Goal: Transaction & Acquisition: Subscribe to service/newsletter

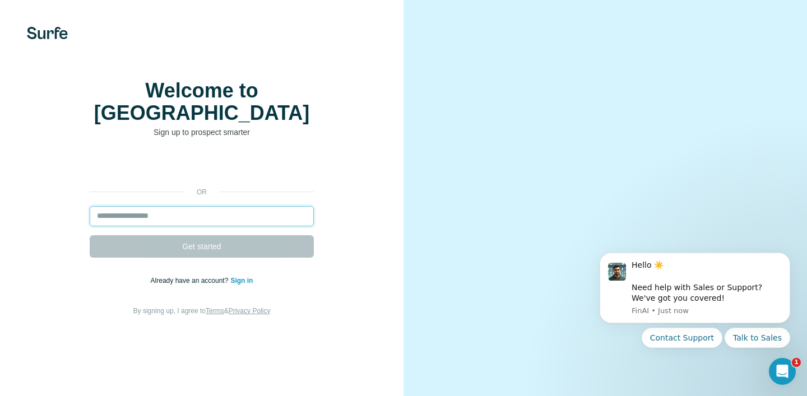
click at [175, 221] on input "email" at bounding box center [202, 216] width 224 height 20
click at [182, 258] on form "Get started" at bounding box center [202, 232] width 224 height 52
click at [314, 299] on div "or Get started Already have an account? Sign in By signing up, I agree to Terms…" at bounding box center [201, 236] width 359 height 161
click at [240, 136] on p "Sign up to prospect smarter" at bounding box center [202, 132] width 224 height 11
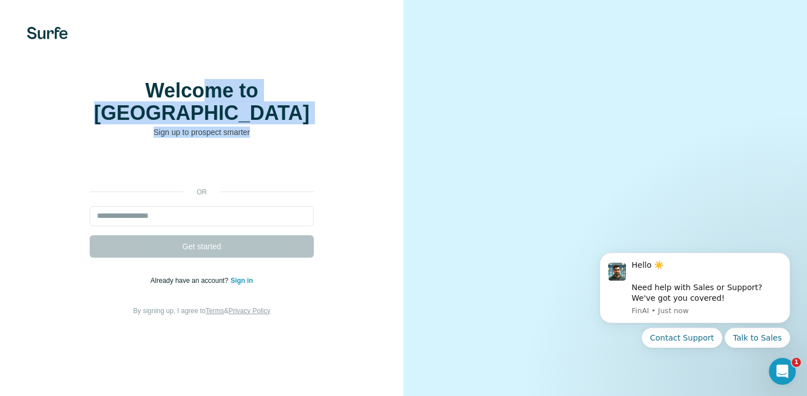
drag, startPoint x: 175, startPoint y: 124, endPoint x: 289, endPoint y: 142, distance: 115.1
click at [289, 138] on div "Welcome to Surfe Sign up to prospect smarter" at bounding box center [202, 109] width 224 height 58
click at [289, 138] on p "Sign up to prospect smarter" at bounding box center [202, 132] width 224 height 11
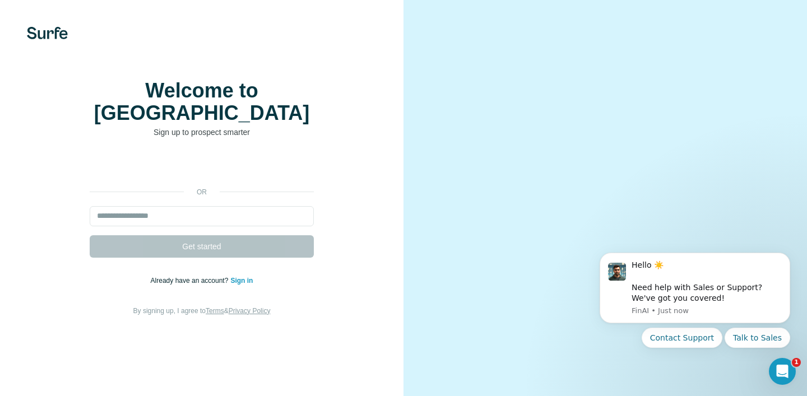
click at [213, 258] on form "Get started" at bounding box center [202, 232] width 224 height 52
click at [203, 236] on form "Get started" at bounding box center [202, 232] width 224 height 52
click at [203, 224] on input "email" at bounding box center [202, 216] width 224 height 20
click at [177, 197] on div "or" at bounding box center [202, 192] width 224 height 10
click at [156, 240] on form "Get started" at bounding box center [202, 232] width 224 height 52
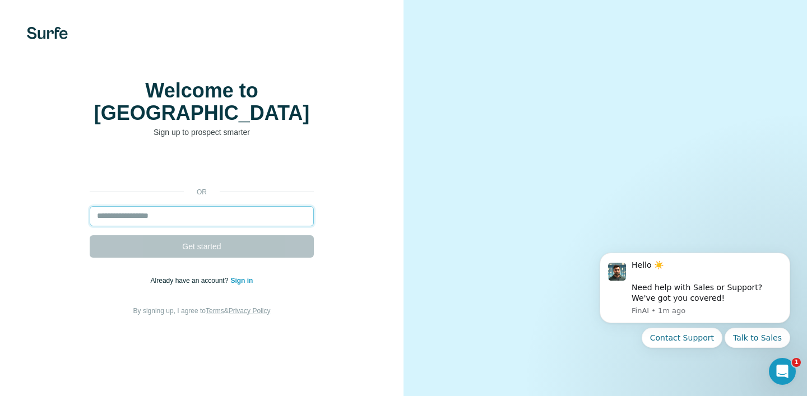
click at [157, 222] on input "email" at bounding box center [202, 216] width 224 height 20
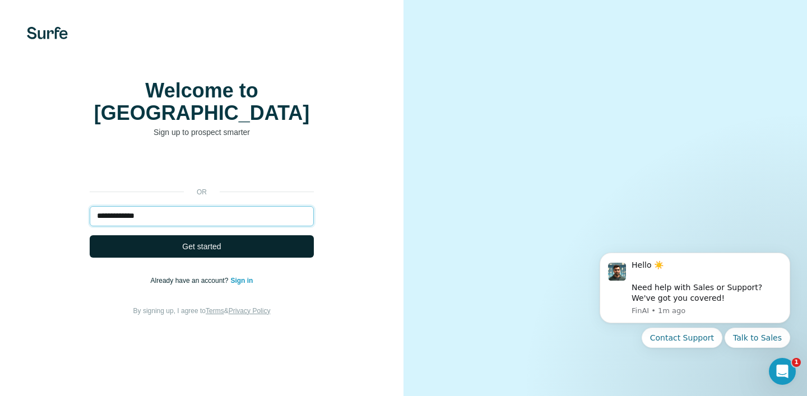
type input "**********"
click at [137, 255] on button "Get started" at bounding box center [202, 246] width 224 height 22
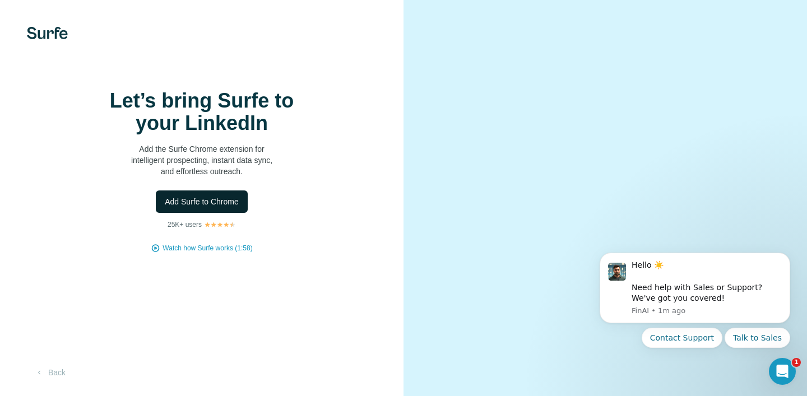
click at [229, 207] on span "Add Surfe to Chrome" at bounding box center [202, 201] width 74 height 11
click at [38, 46] on div "Let’s bring Surfe to your LinkedIn Add the Surfe Chrome extension for intellige…" at bounding box center [201, 198] width 403 height 396
click at [48, 36] on img at bounding box center [47, 33] width 41 height 12
click at [59, 35] on img at bounding box center [47, 33] width 41 height 12
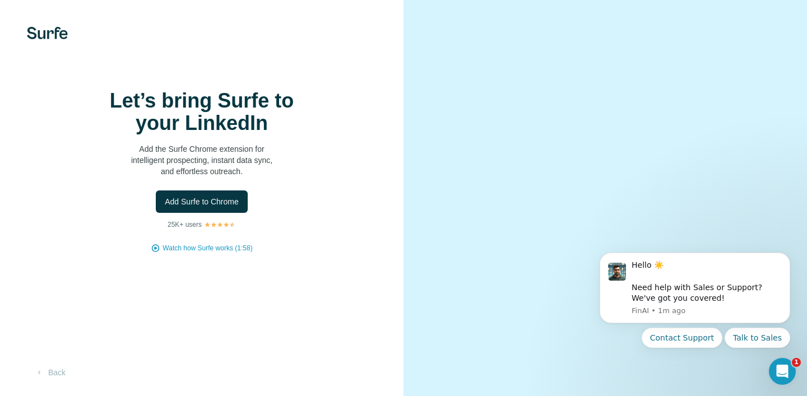
click at [59, 35] on img at bounding box center [47, 33] width 41 height 12
click at [779, 373] on icon "Open Intercom Messenger" at bounding box center [781, 370] width 18 height 18
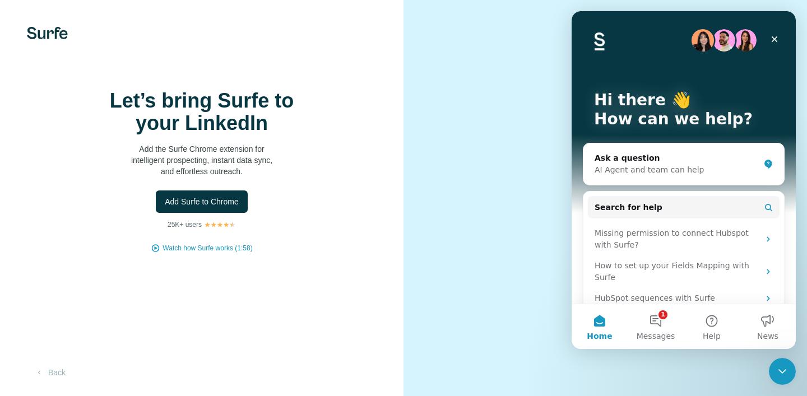
click at [357, 177] on div "Let’s bring Surfe to your LinkedIn Add the Surfe Chrome extension for intellige…" at bounding box center [201, 172] width 359 height 164
click at [780, 35] on div "Close" at bounding box center [774, 39] width 20 height 20
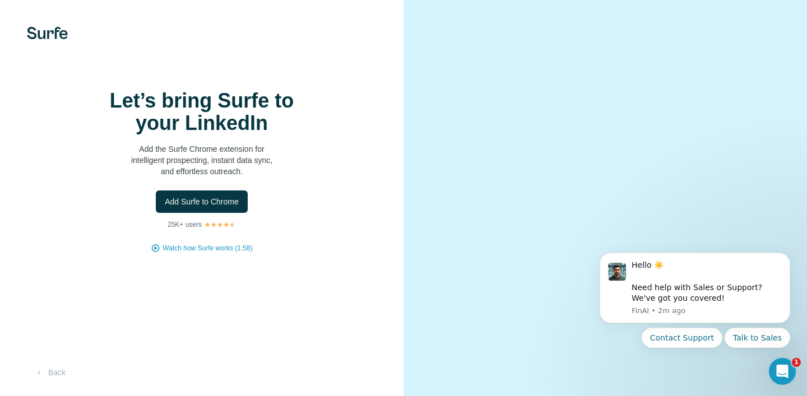
click at [40, 23] on div "Let’s bring Surfe to your LinkedIn Add the Surfe Chrome extension for intellige…" at bounding box center [201, 198] width 403 height 396
click at [48, 30] on img at bounding box center [47, 33] width 41 height 12
click at [213, 134] on h1 "Let’s bring Surfe to your LinkedIn" at bounding box center [202, 112] width 224 height 45
click at [480, 131] on video at bounding box center [605, 198] width 341 height 170
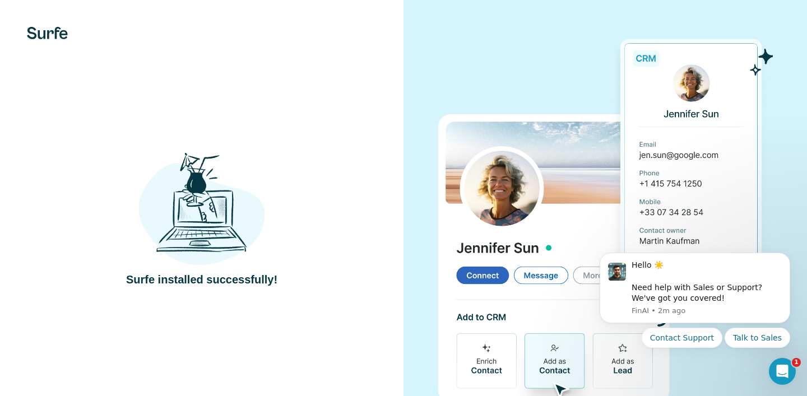
click at [305, 203] on div "Surfe installed successfully!" at bounding box center [201, 218] width 359 height 137
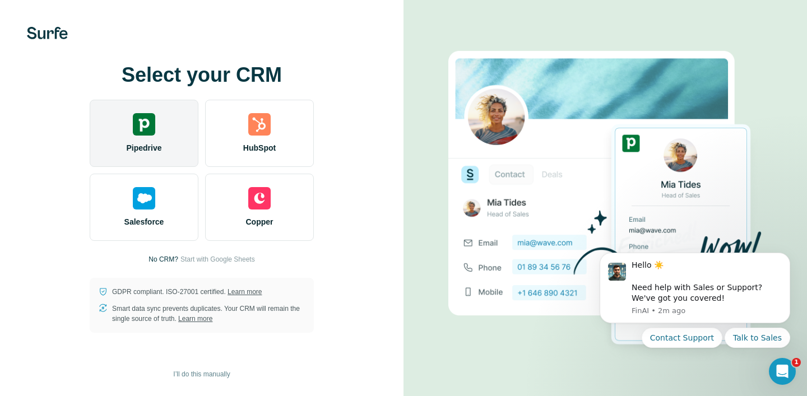
click at [143, 138] on div "Pipedrive" at bounding box center [144, 133] width 109 height 67
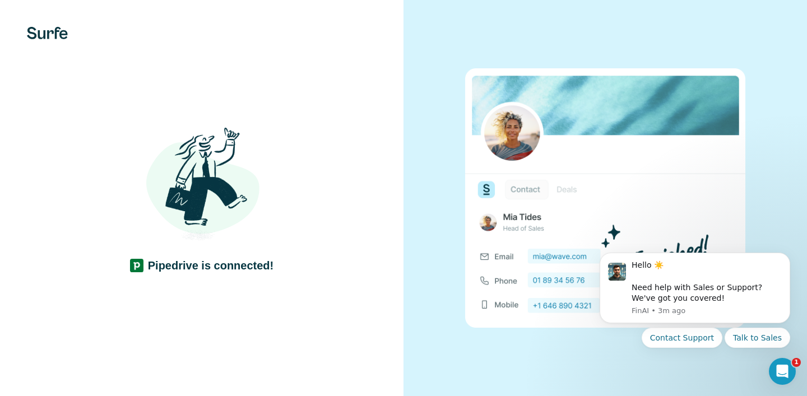
click at [170, 210] on img at bounding box center [201, 190] width 134 height 134
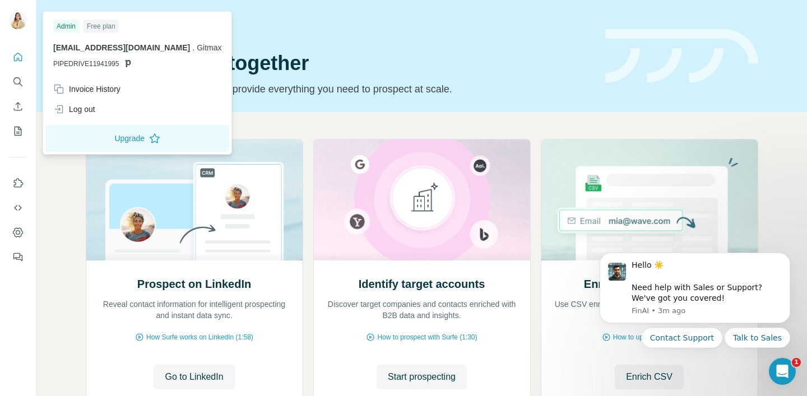
click at [105, 26] on div "Free plan" at bounding box center [100, 26] width 35 height 13
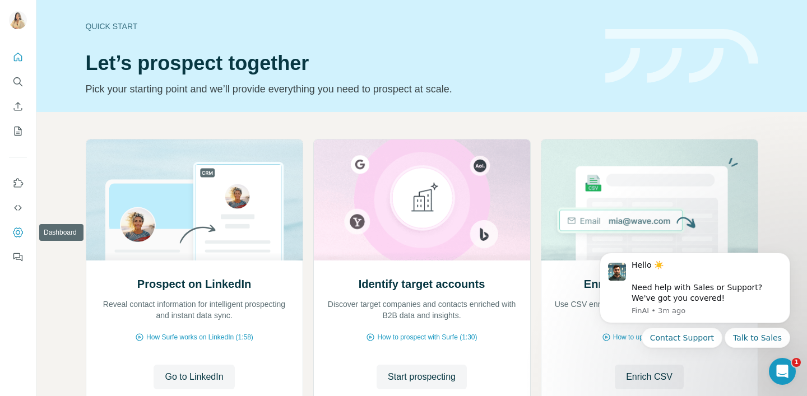
click at [21, 229] on icon "Dashboard" at bounding box center [18, 232] width 10 height 10
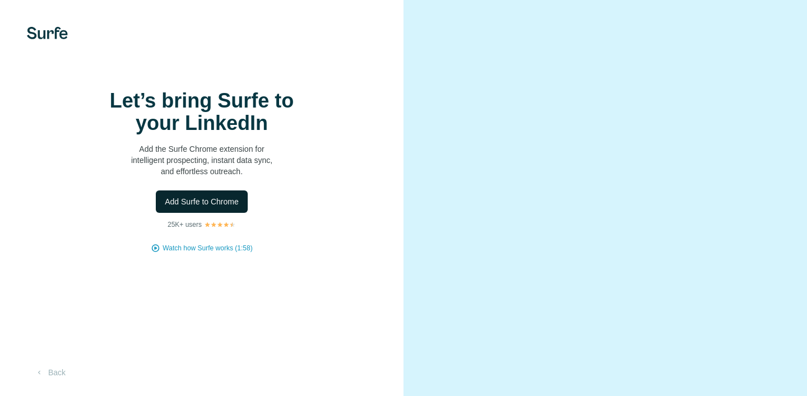
click at [215, 207] on span "Add Surfe to Chrome" at bounding box center [202, 201] width 74 height 11
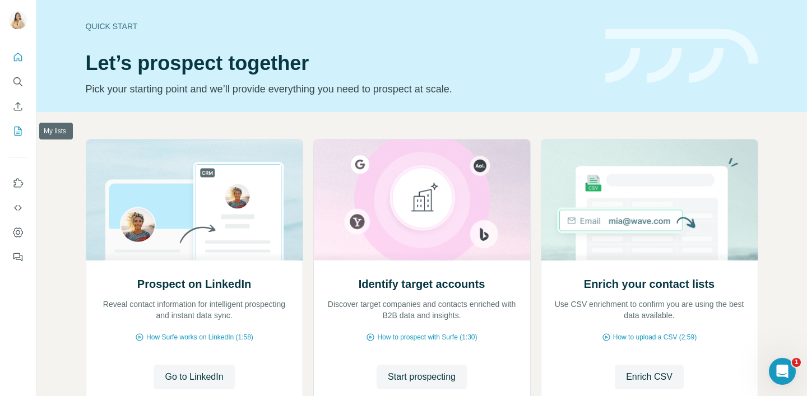
click at [21, 133] on icon "My lists" at bounding box center [17, 131] width 11 height 11
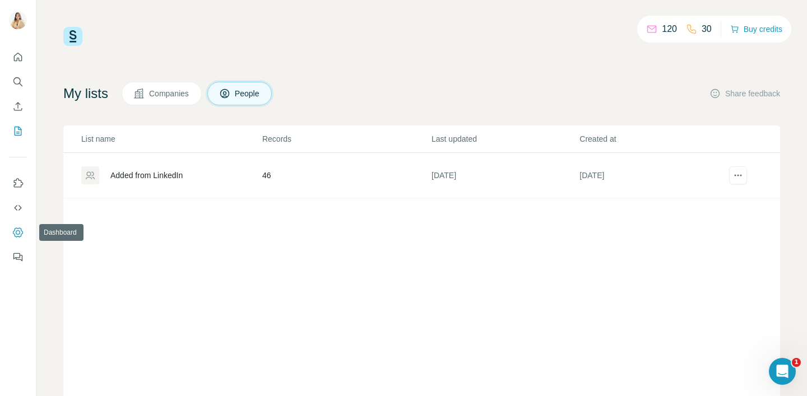
click at [17, 235] on icon "Dashboard" at bounding box center [17, 232] width 11 height 11
